Goal: Find specific page/section

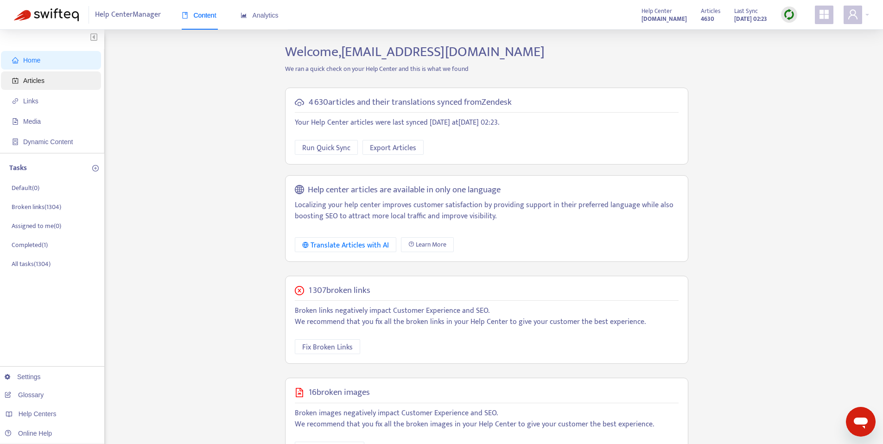
click at [50, 82] on span "Articles" at bounding box center [53, 80] width 82 height 19
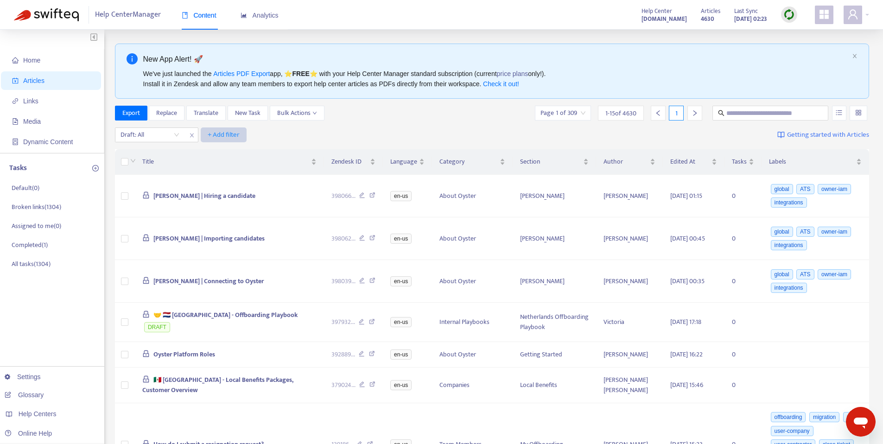
click at [223, 139] on span "+ Add filter" at bounding box center [224, 134] width 32 height 11
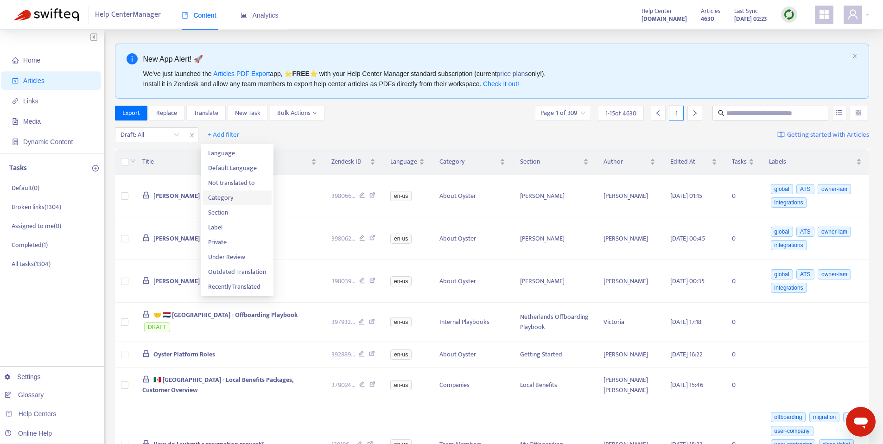
click at [231, 194] on span "Category" at bounding box center [237, 198] width 58 height 10
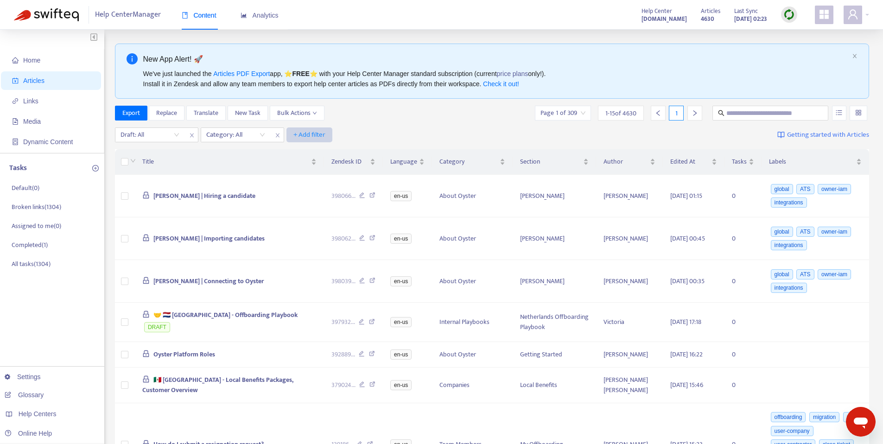
click at [321, 138] on span "+ Add filter" at bounding box center [309, 134] width 32 height 11
click at [368, 134] on div "Draft: All Category: All + Add filter Getting started with Articles" at bounding box center [492, 135] width 755 height 22
